Goal: Navigation & Orientation: Understand site structure

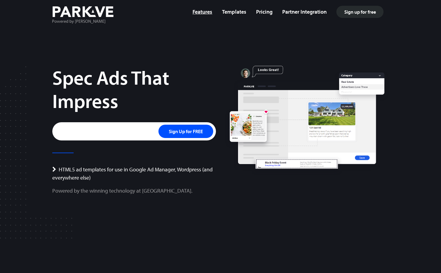
click at [202, 12] on link "Features" at bounding box center [202, 11] width 20 height 7
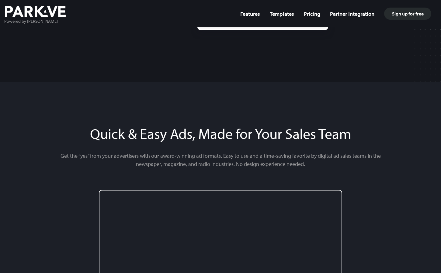
scroll to position [1048, 0]
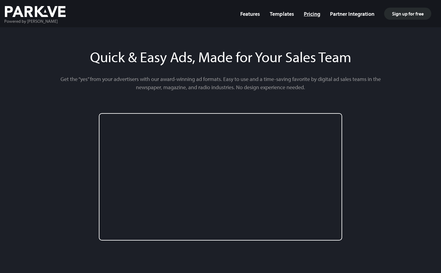
click at [316, 15] on link "Pricing" at bounding box center [312, 13] width 16 height 7
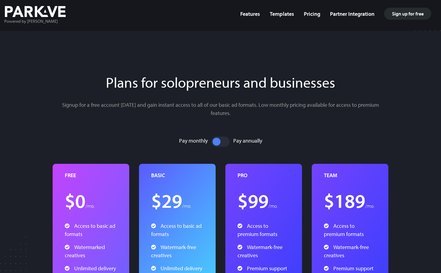
scroll to position [1693, 0]
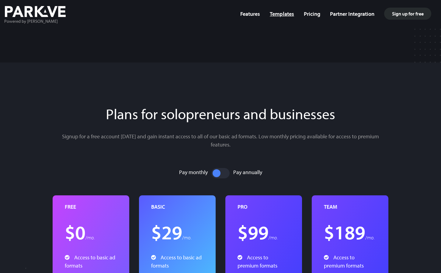
click at [278, 15] on link "Templates" at bounding box center [281, 13] width 24 height 7
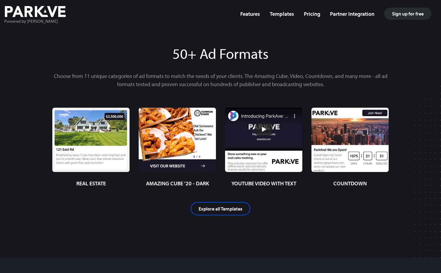
click at [182, 127] on img at bounding box center [177, 144] width 77 height 72
click at [330, 135] on img at bounding box center [349, 144] width 77 height 72
click at [120, 125] on img at bounding box center [90, 144] width 77 height 72
click at [247, 14] on link "Features" at bounding box center [250, 13] width 20 height 7
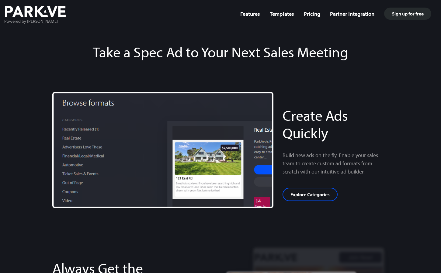
click at [35, 15] on img at bounding box center [35, 11] width 61 height 11
